Goal: Check status: Check status

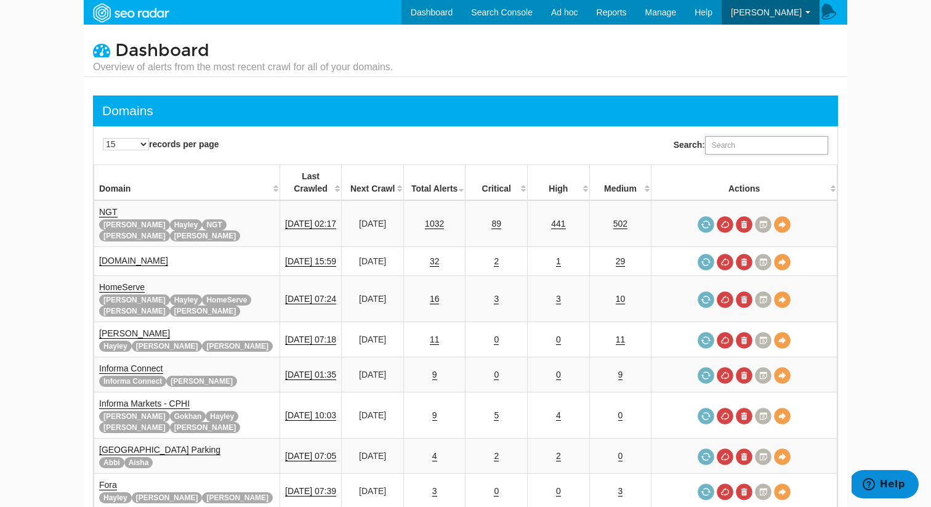
click at [737, 142] on input "Search:" at bounding box center [766, 145] width 123 height 18
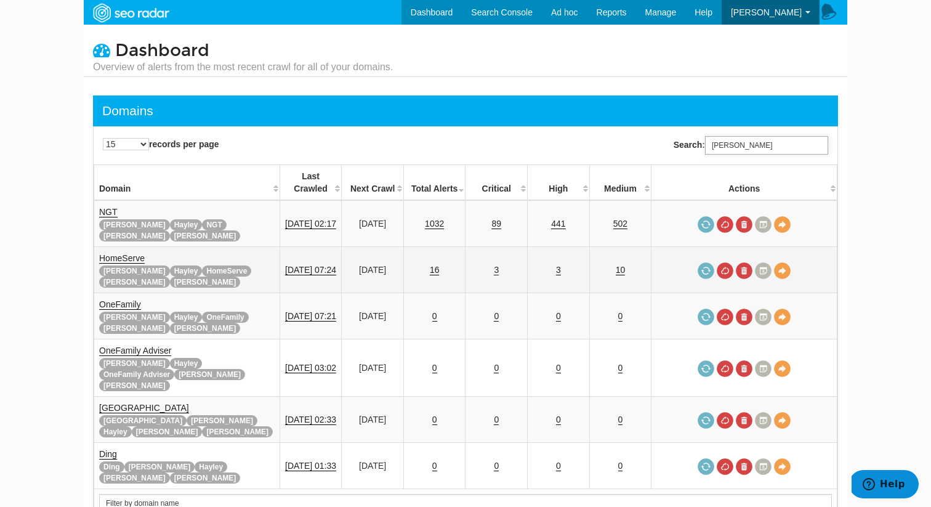
type input "rupert"
click at [499, 265] on link "3" at bounding box center [496, 270] width 5 height 10
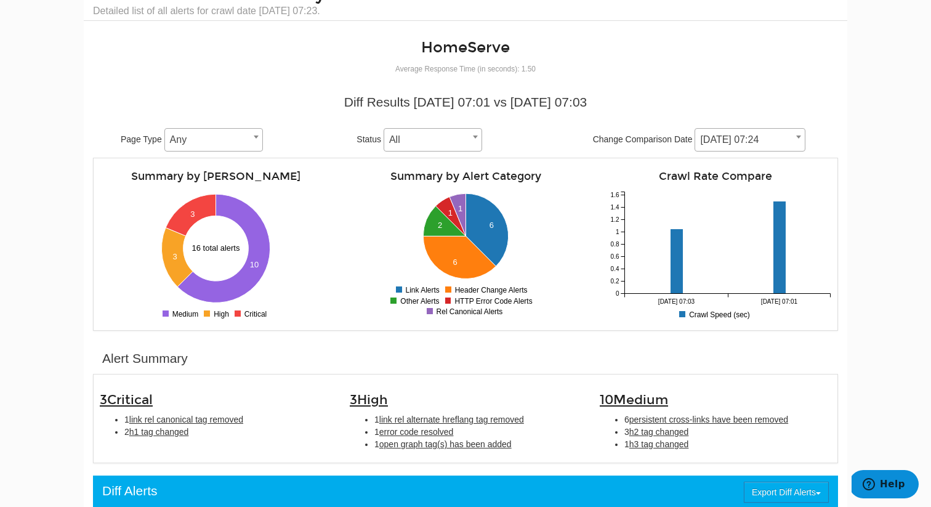
scroll to position [57, 0]
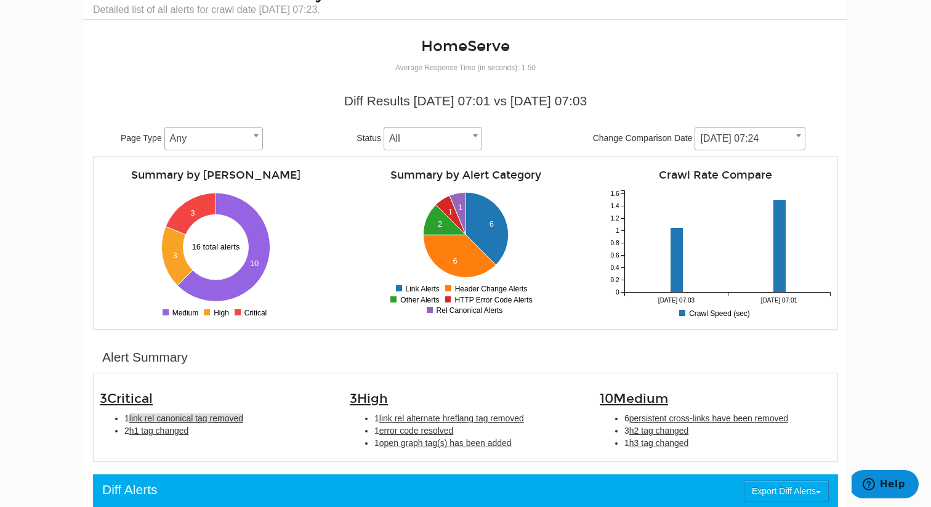
click at [222, 416] on span "link rel canonical tag removed" at bounding box center [186, 418] width 114 height 10
type input "link rel canonical tag removed"
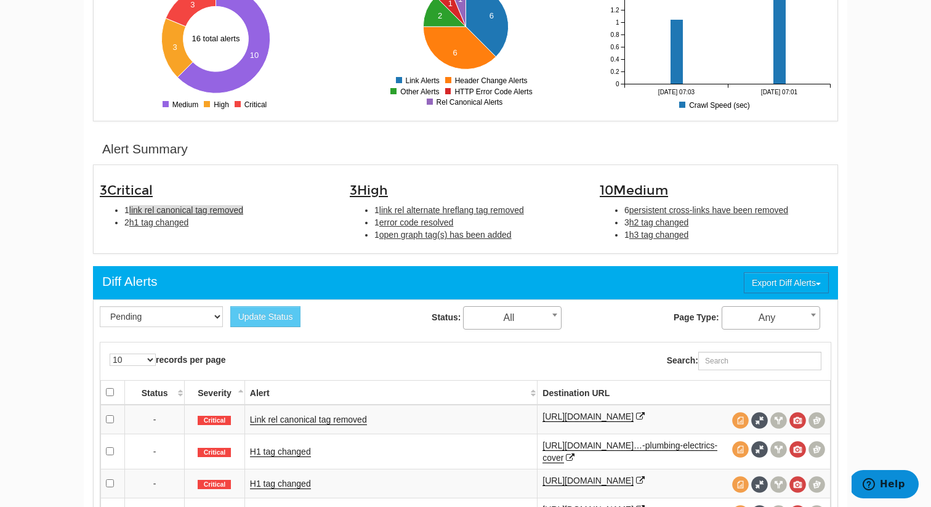
scroll to position [399, 0]
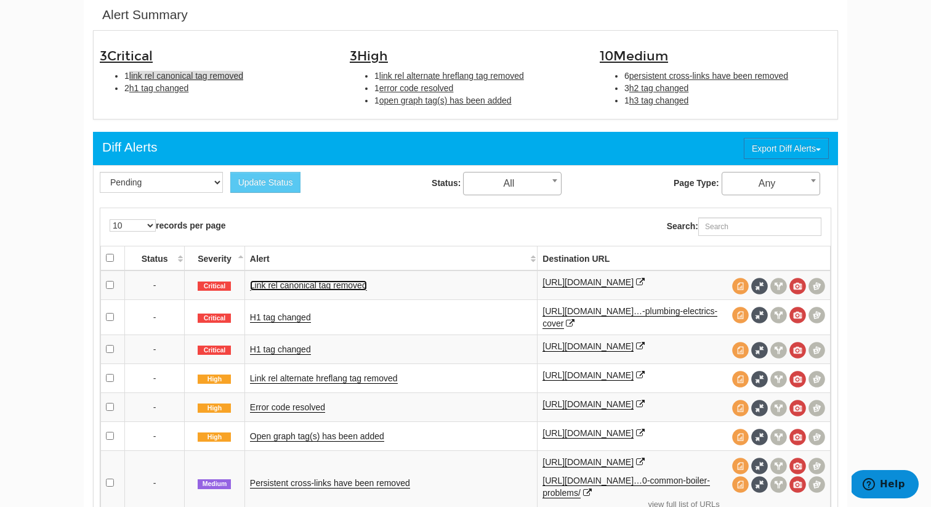
click at [347, 286] on link "Link rel canonical tag removed" at bounding box center [308, 285] width 117 height 10
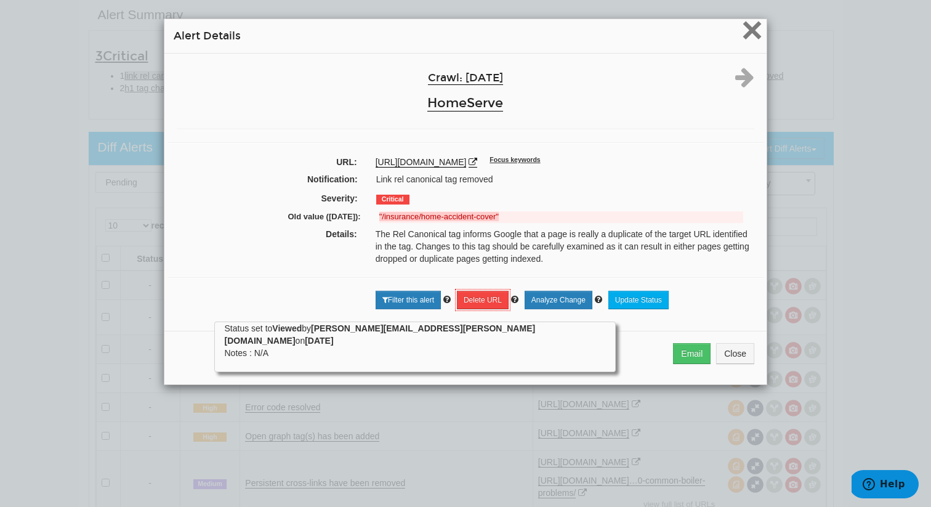
click at [761, 25] on span "×" at bounding box center [752, 29] width 22 height 41
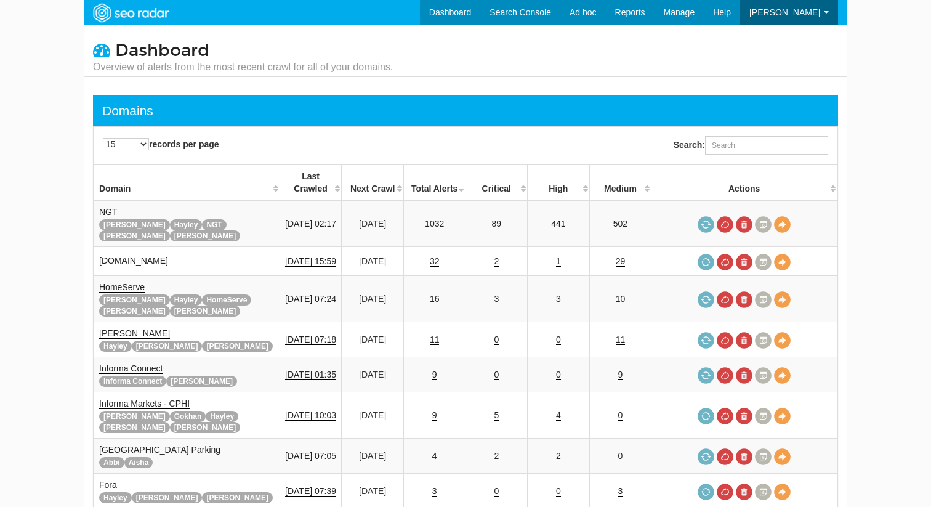
scroll to position [49, 0]
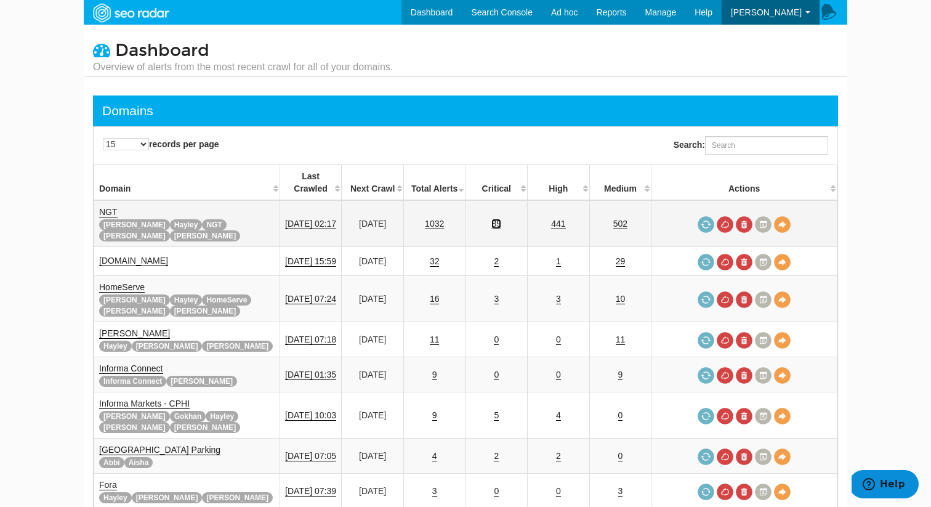
click at [501, 218] on link "89" at bounding box center [496, 223] width 10 height 10
